Goal: Task Accomplishment & Management: Manage account settings

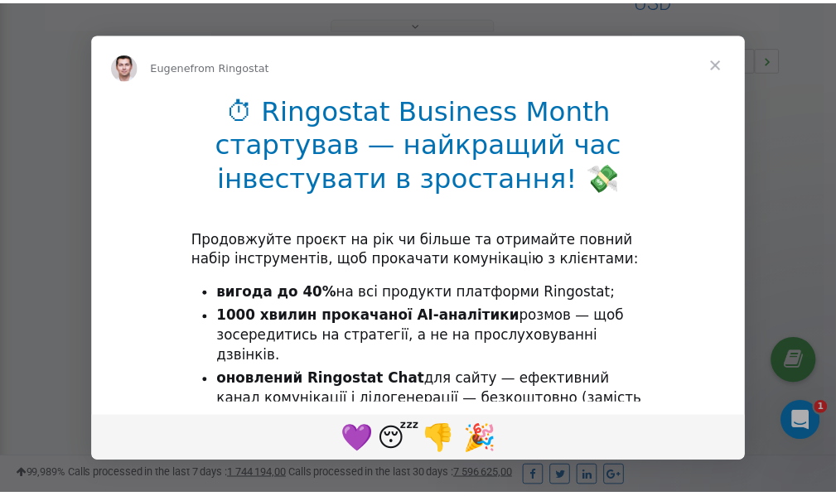
scroll to position [495, 0]
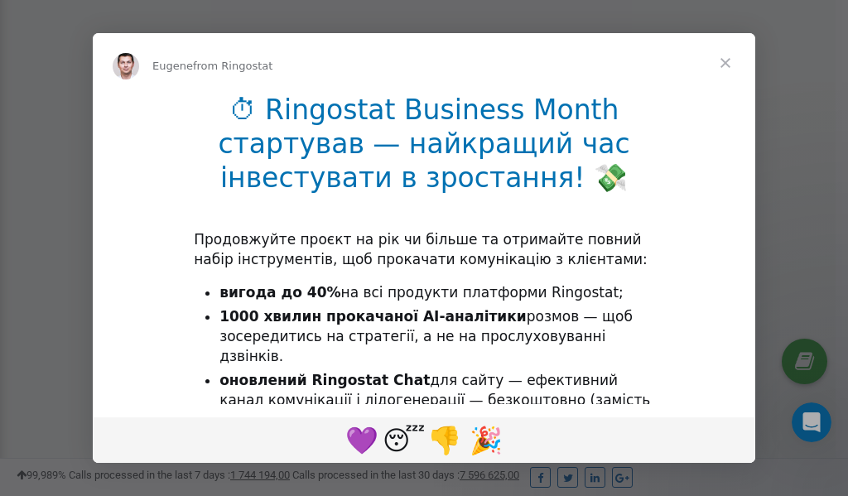
click at [726, 59] on span "Close" at bounding box center [726, 63] width 60 height 60
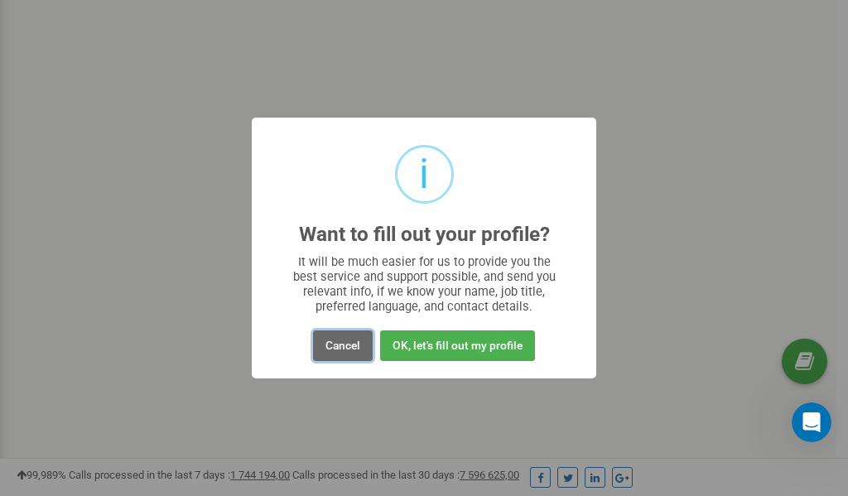
click at [338, 344] on button "Cancel" at bounding box center [343, 345] width 60 height 31
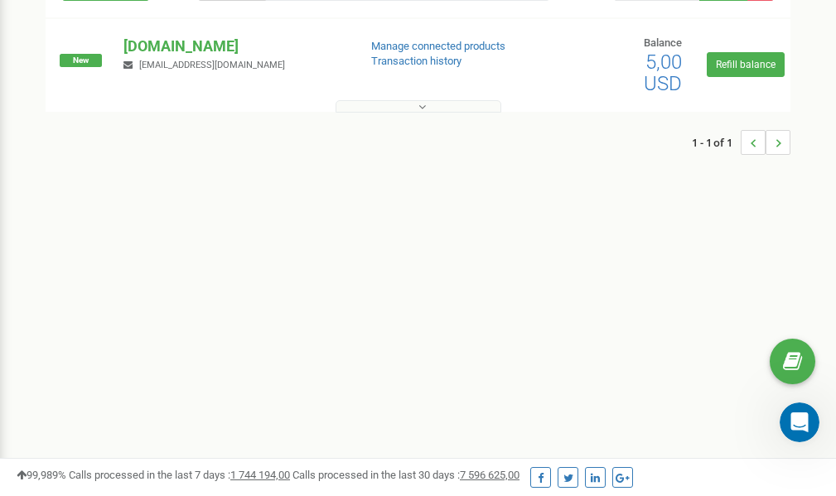
scroll to position [0, 0]
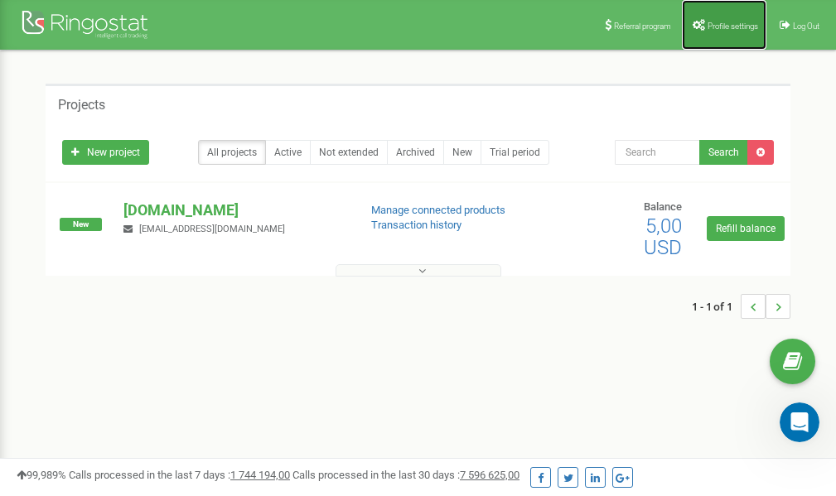
click at [722, 29] on span "Profile settings" at bounding box center [732, 26] width 51 height 9
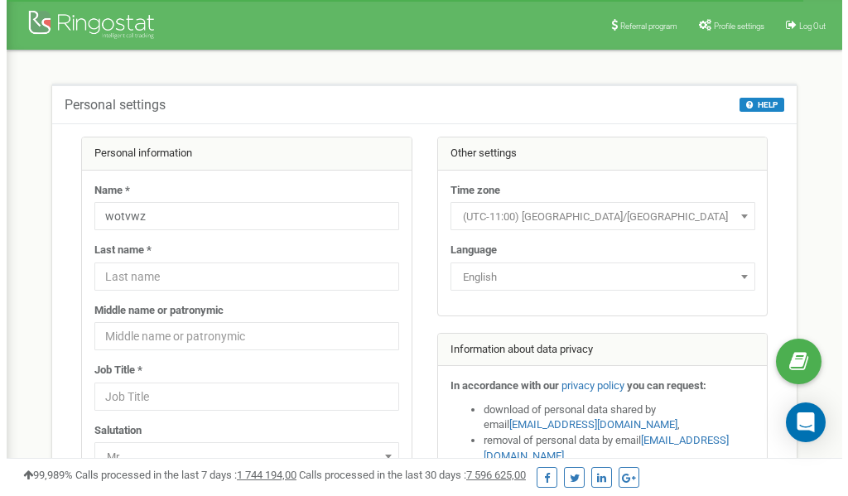
scroll to position [83, 0]
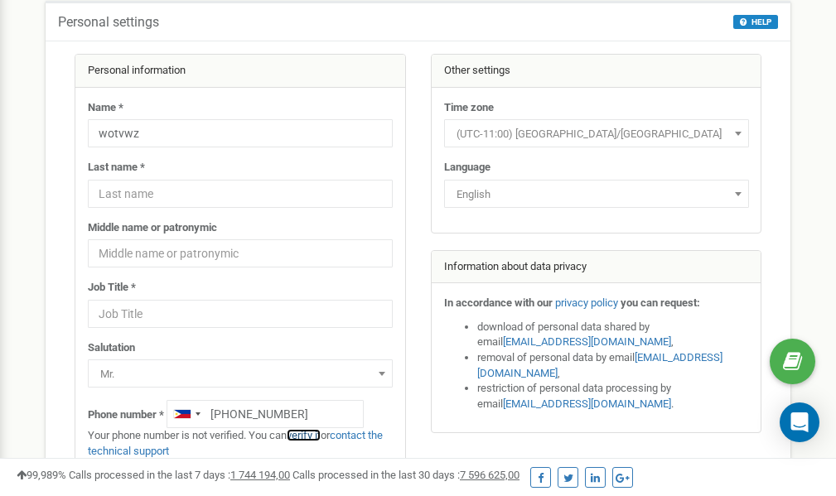
click at [311, 435] on link "verify it" at bounding box center [304, 435] width 34 height 12
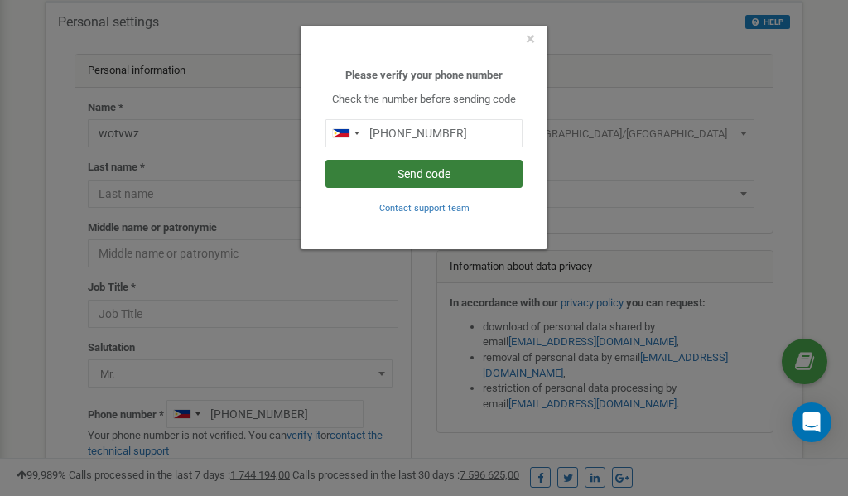
click at [378, 175] on button "Send code" at bounding box center [424, 174] width 197 height 28
